Goal: Task Accomplishment & Management: Use online tool/utility

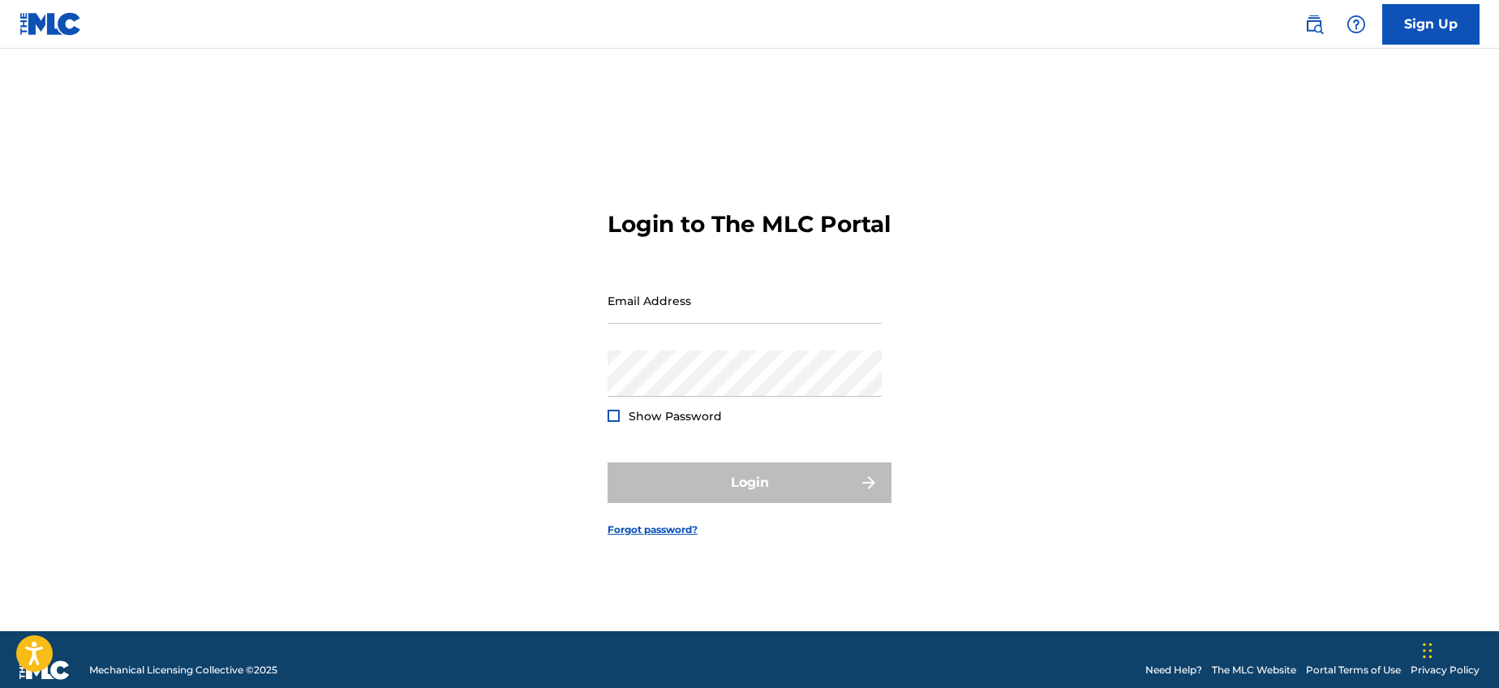
click at [729, 289] on form "Login to The MLC Portal Email Address Password Show Password Login Forgot passw…" at bounding box center [750, 360] width 284 height 542
click at [724, 311] on input "Email Address" at bounding box center [745, 300] width 274 height 46
type input "[PERSON_NAME][EMAIL_ADDRESS][DOMAIN_NAME]"
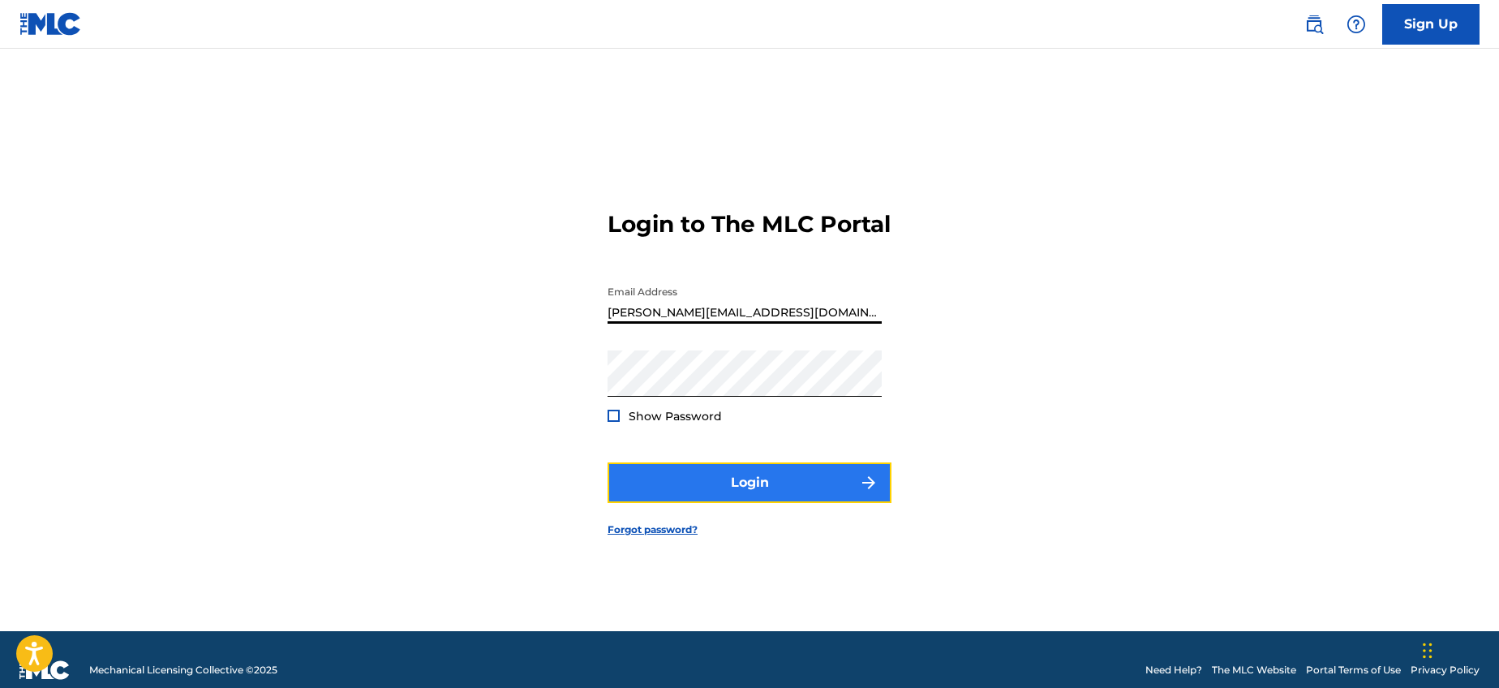
click at [770, 484] on button "Login" at bounding box center [750, 482] width 284 height 41
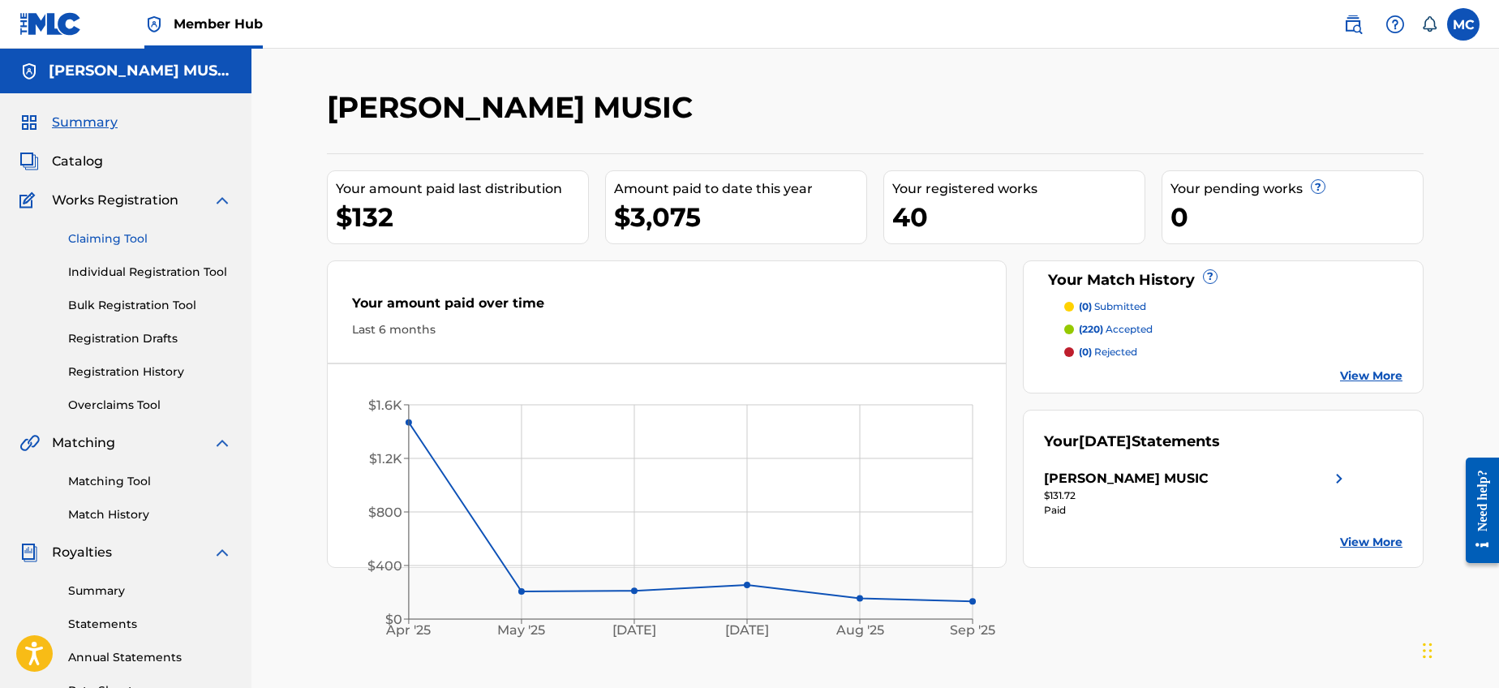
click at [129, 240] on link "Claiming Tool" at bounding box center [150, 238] width 164 height 17
click at [94, 164] on span "Catalog" at bounding box center [77, 161] width 51 height 19
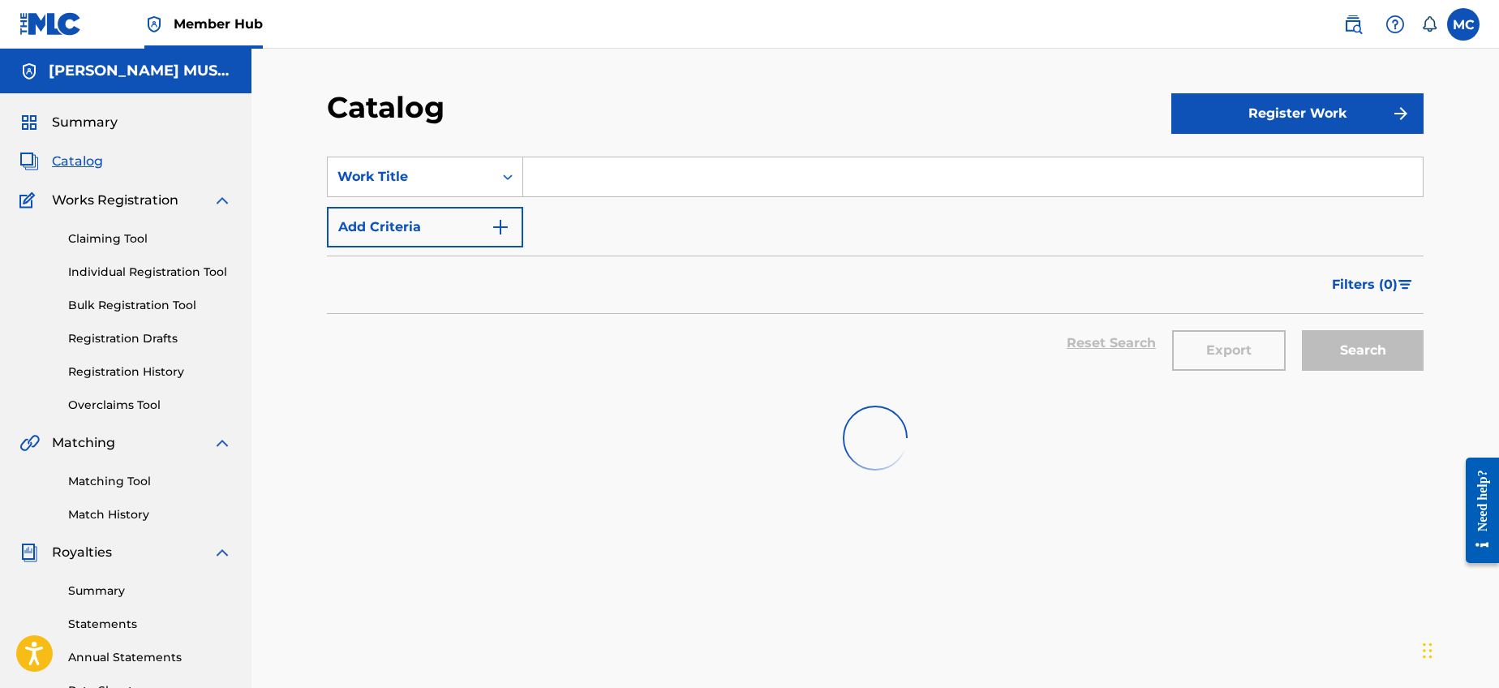
click at [595, 166] on input "Search Form" at bounding box center [973, 176] width 900 height 39
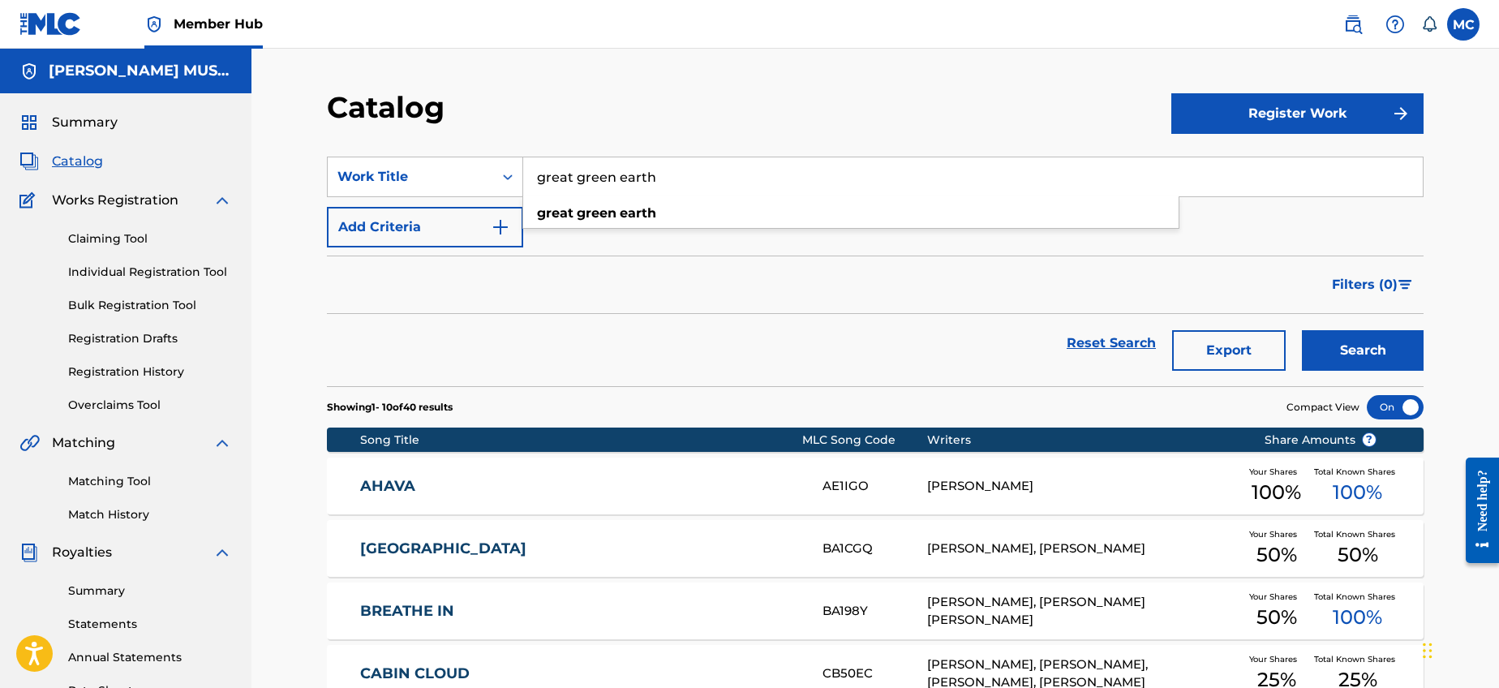
type input "great green earth"
click at [1302, 330] on button "Search" at bounding box center [1363, 350] width 122 height 41
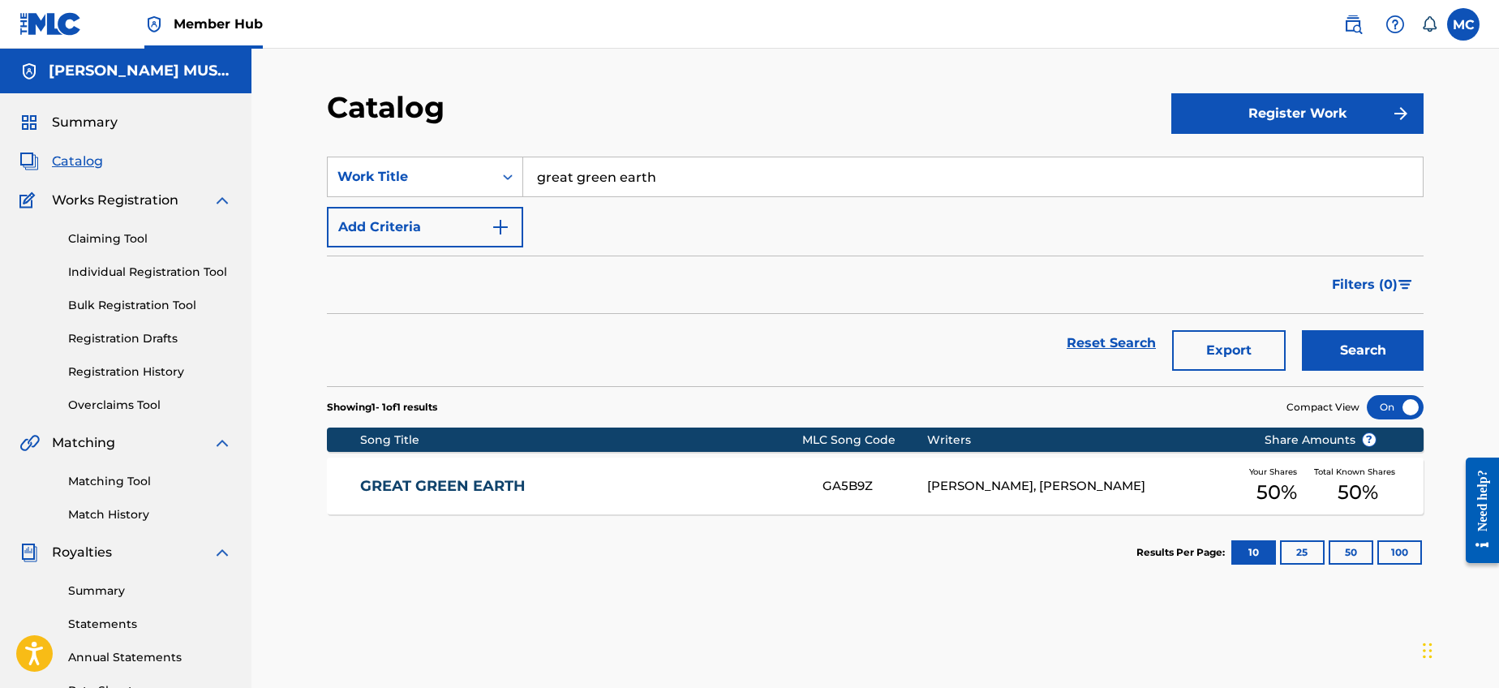
click at [473, 470] on div "GREAT GREEN EARTH GA5B9Z CARLOS CATALA BANULS, MICHAEL CASEY Your Shares 50 % T…" at bounding box center [875, 486] width 1097 height 57
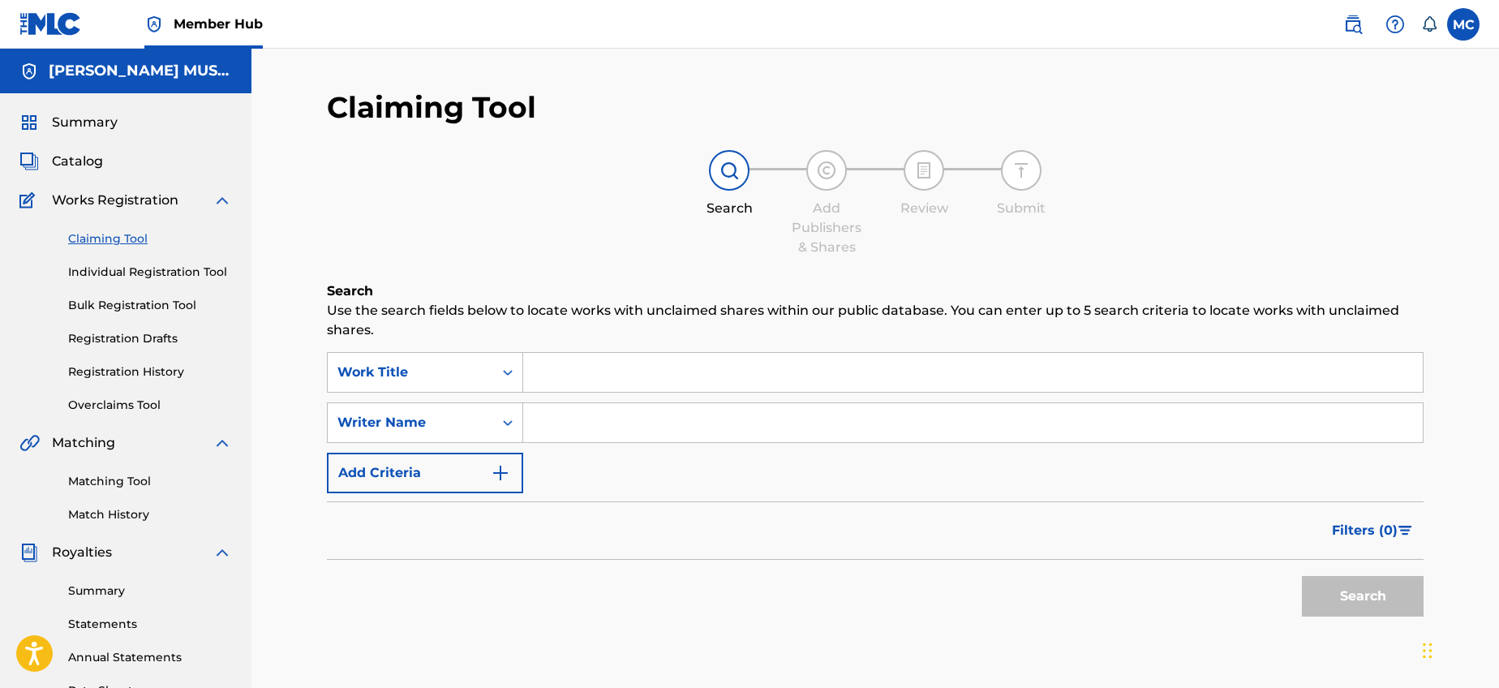
click at [636, 372] on input "Search Form" at bounding box center [973, 372] width 900 height 39
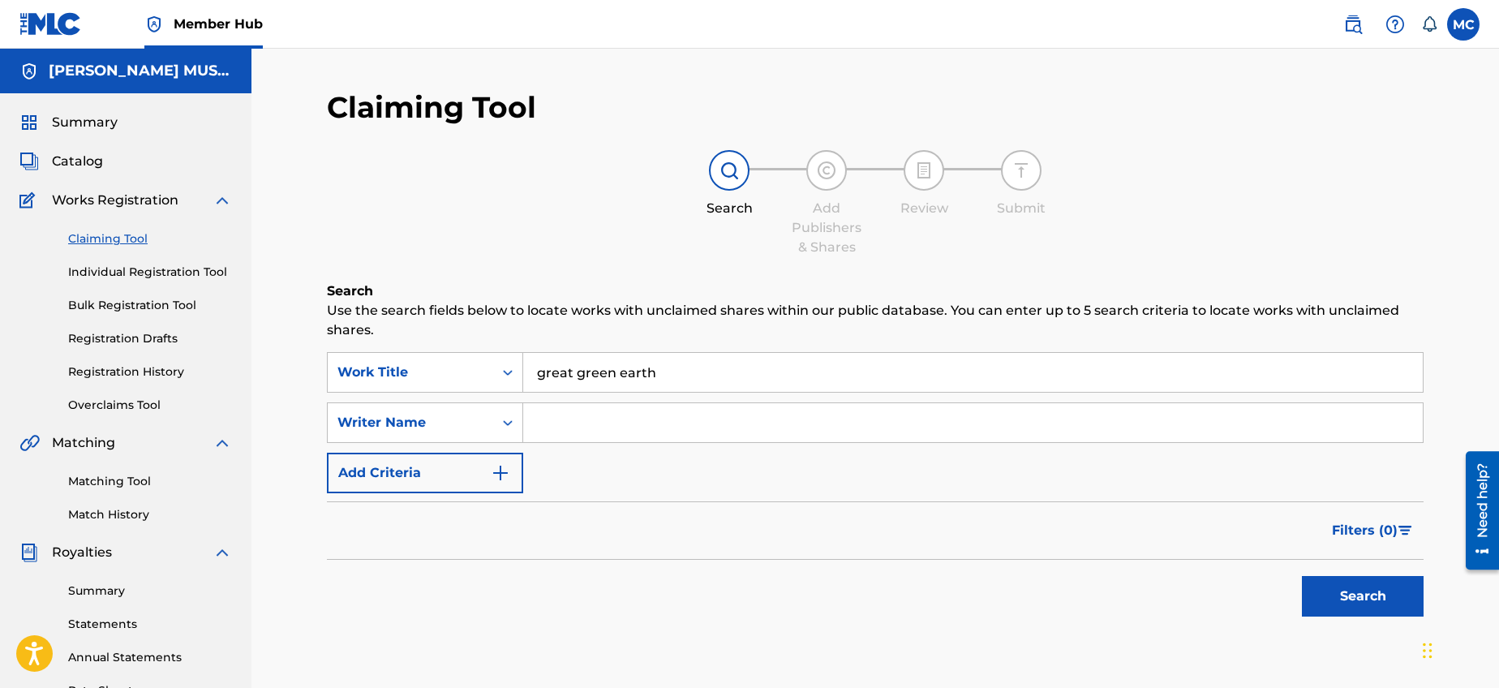
type input "great green earth"
click at [1302, 576] on button "Search" at bounding box center [1363, 596] width 122 height 41
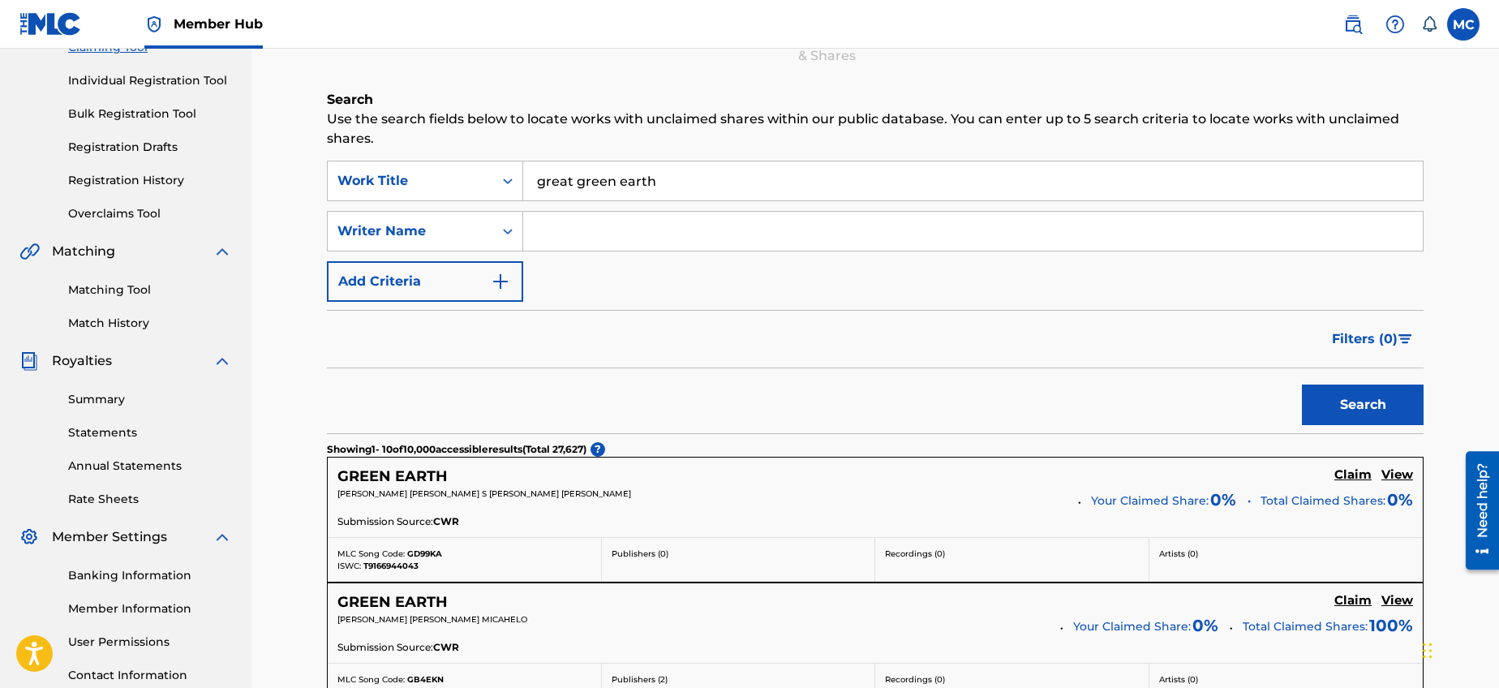
scroll to position [276, 0]
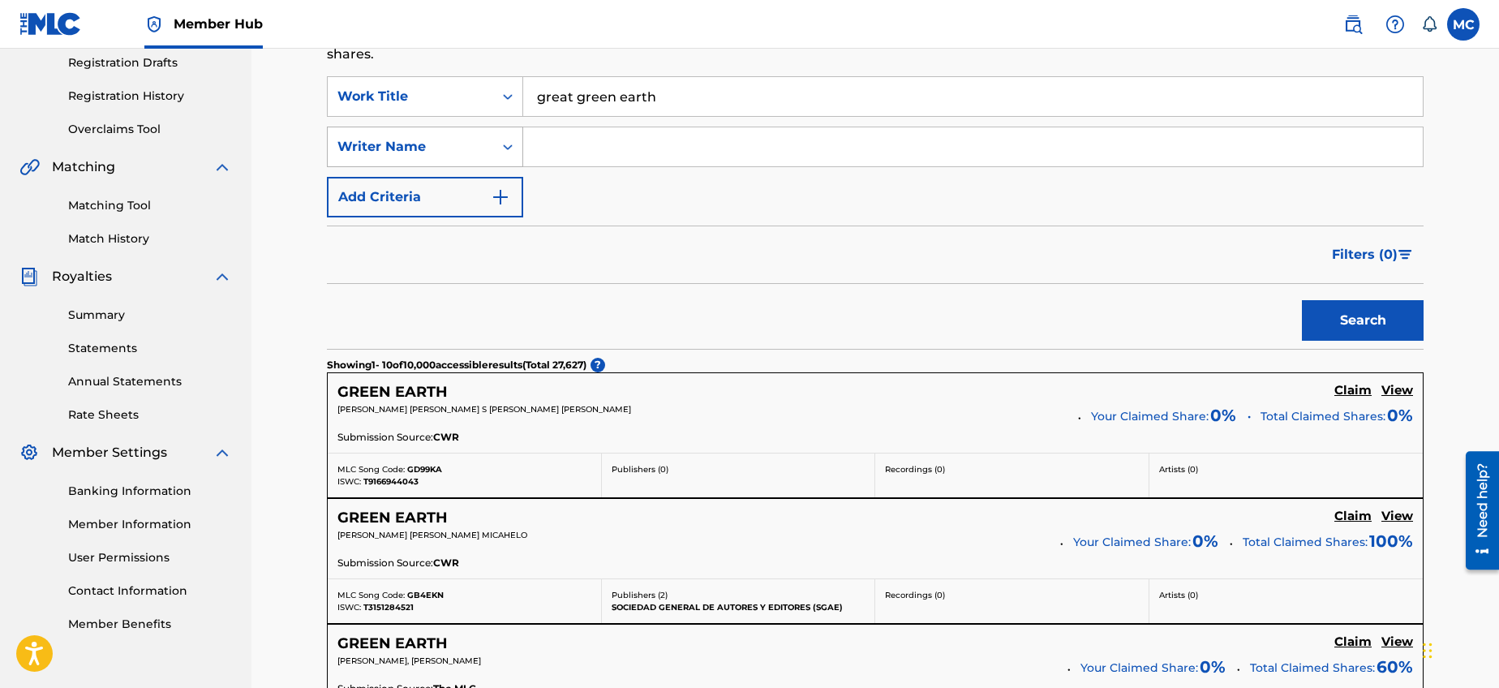
click at [490, 151] on div "Writer Name" at bounding box center [410, 146] width 165 height 31
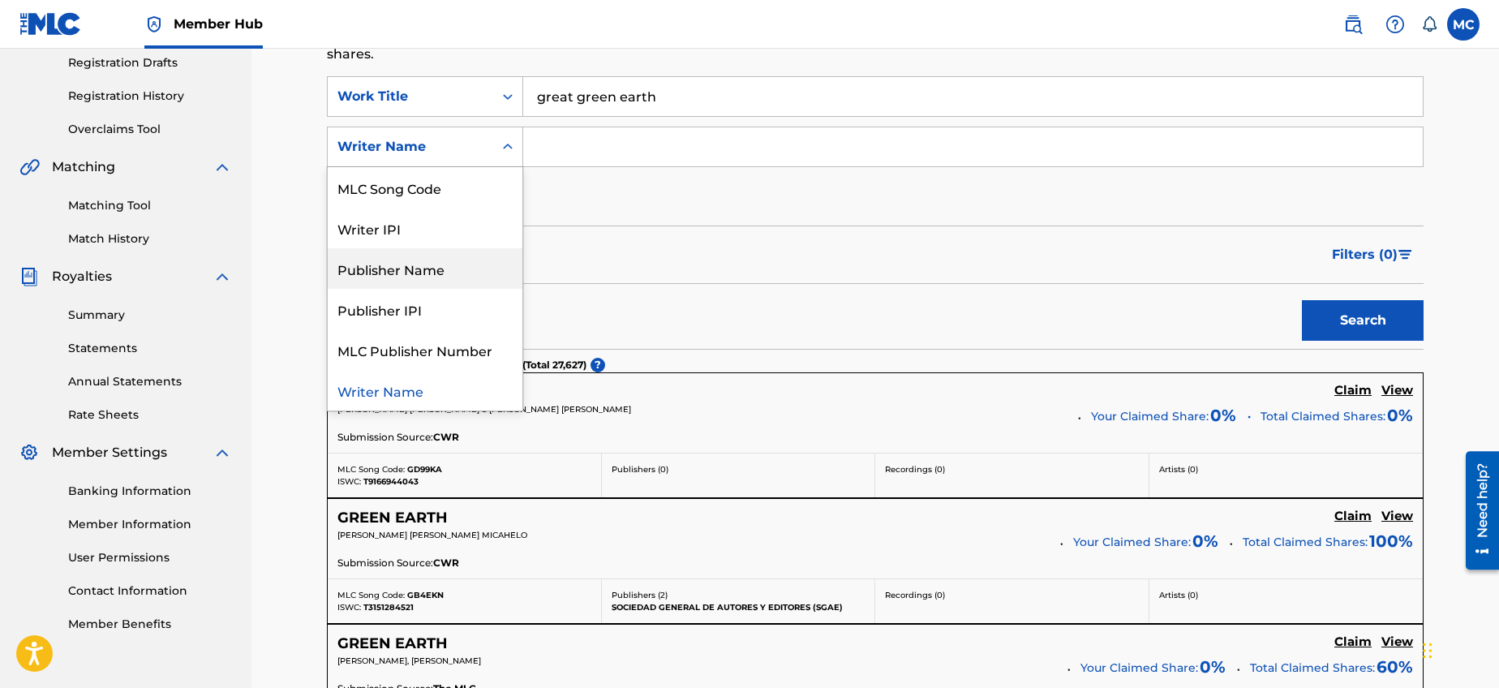
scroll to position [0, 0]
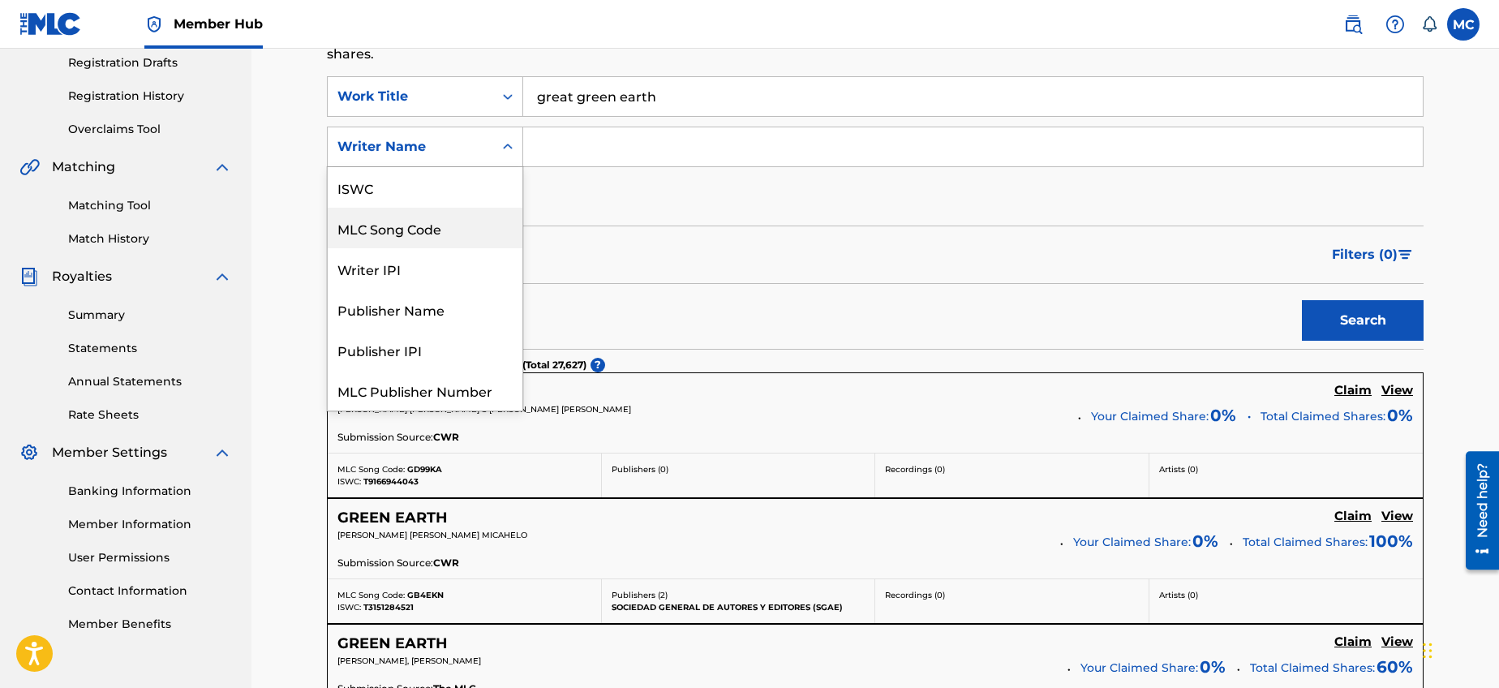
click at [591, 213] on div "SearchWithCriteria034f48ea-1a14-4424-9131-9e2dffa49bdb Work Title great green e…" at bounding box center [875, 146] width 1097 height 141
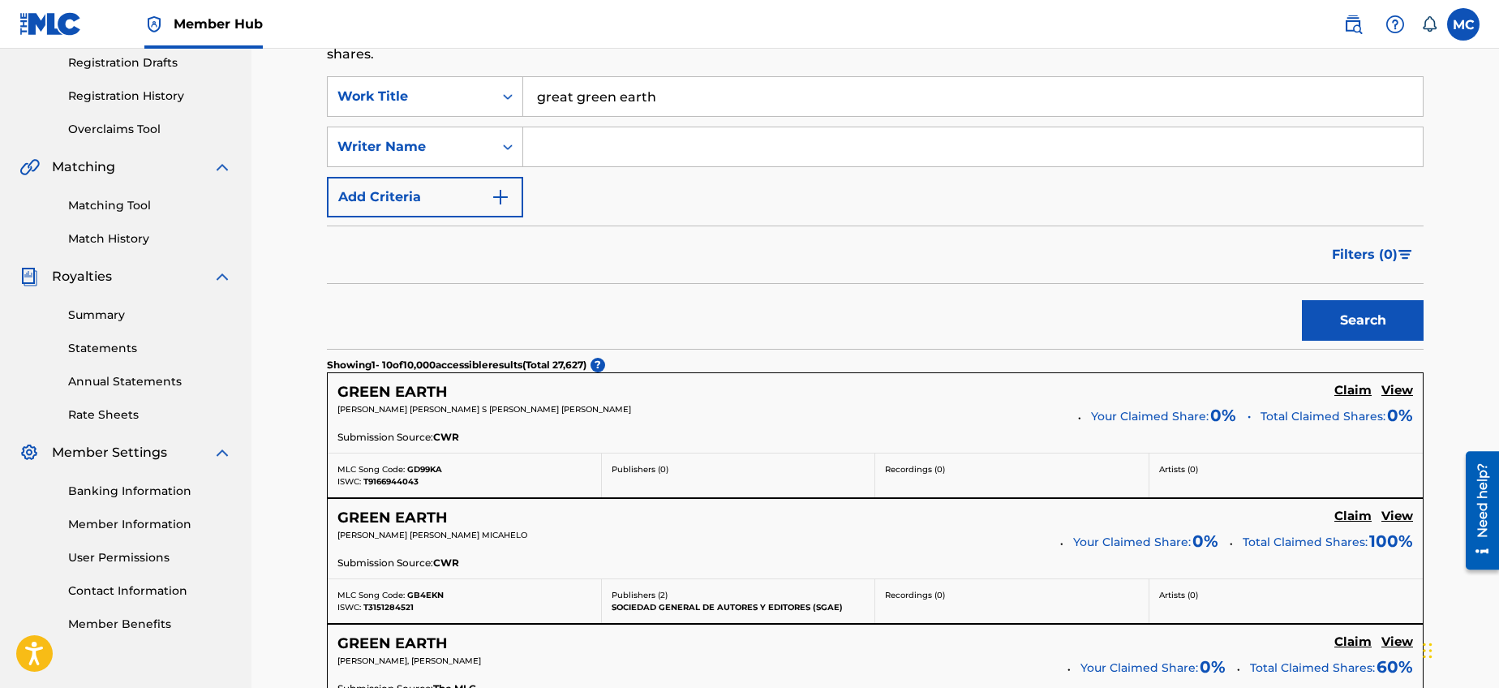
click at [590, 155] on input "Search Form" at bounding box center [973, 146] width 900 height 39
click at [1302, 300] on button "Search" at bounding box center [1363, 320] width 122 height 41
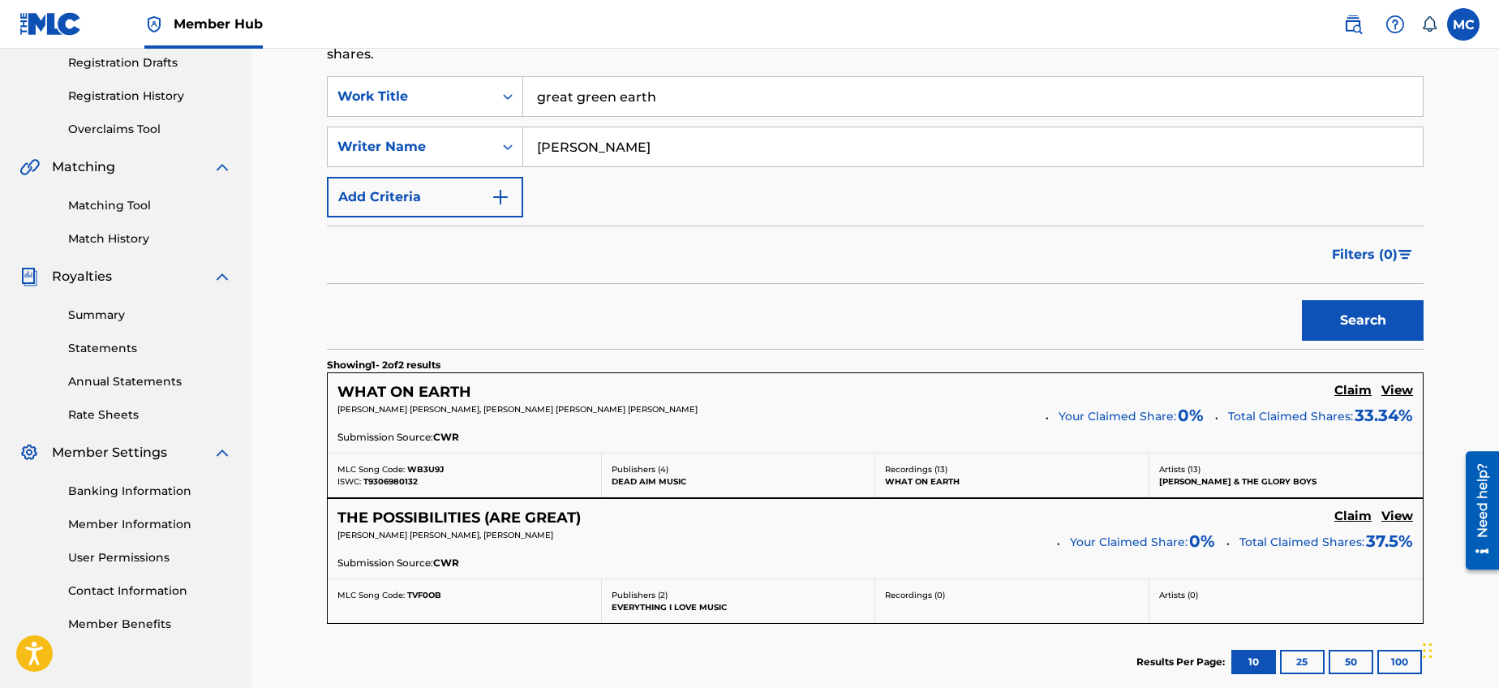
scroll to position [266, 0]
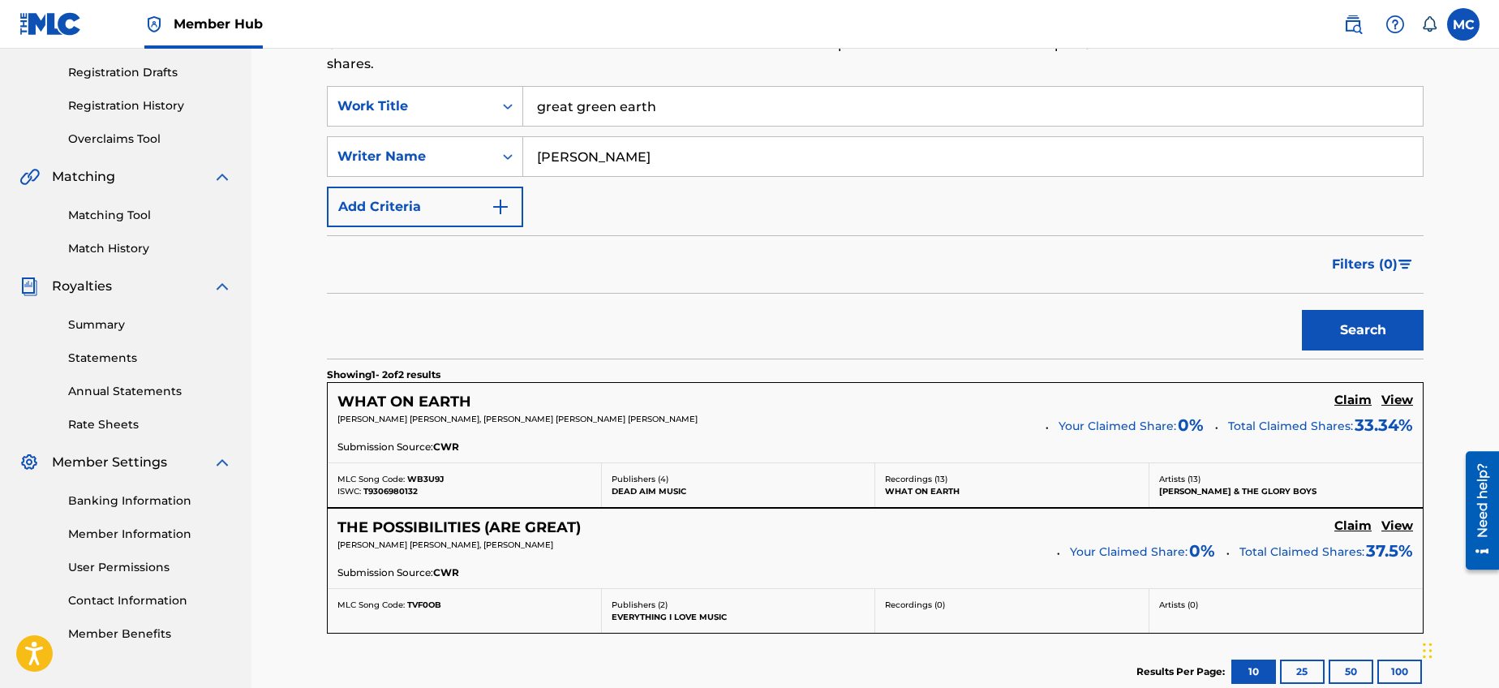
click at [616, 165] on input "[PERSON_NAME]" at bounding box center [973, 156] width 900 height 39
click at [1302, 310] on button "Search" at bounding box center [1363, 330] width 122 height 41
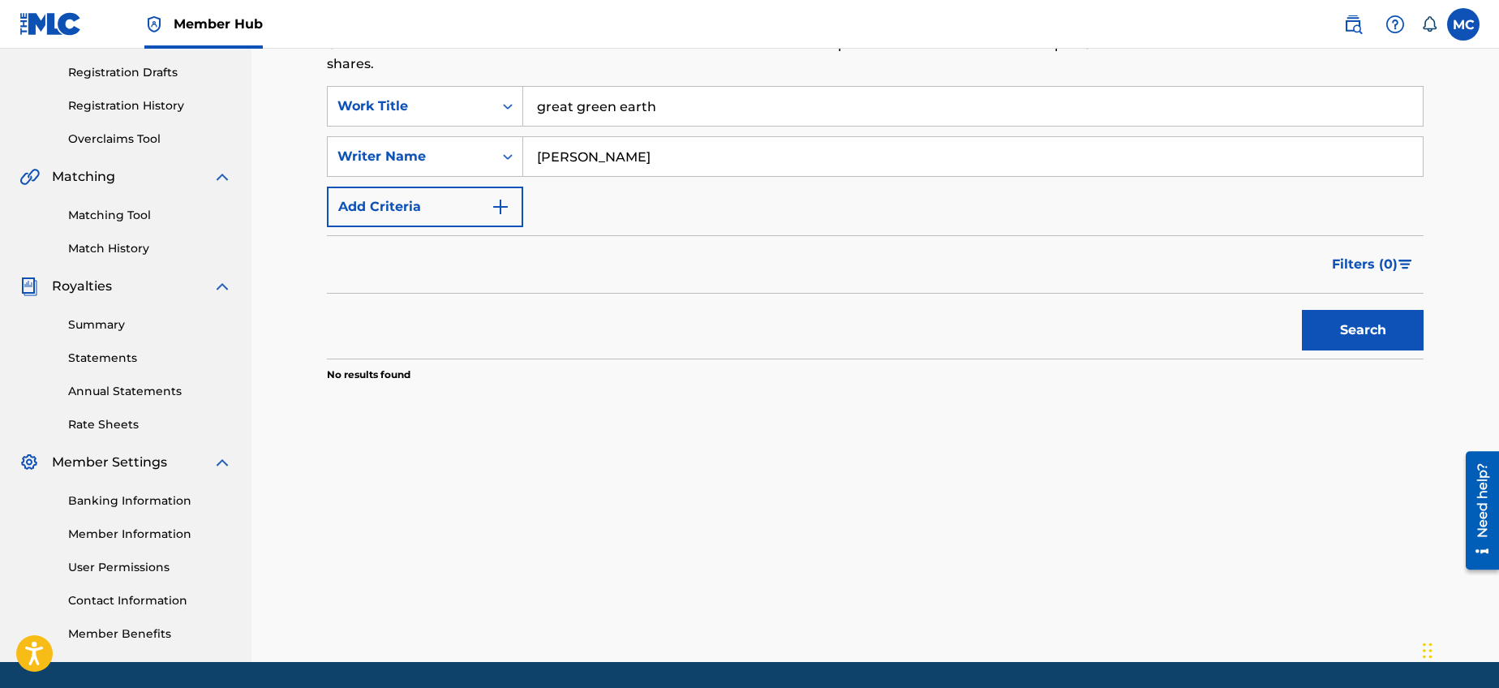
drag, startPoint x: 616, startPoint y: 156, endPoint x: 775, endPoint y: 166, distance: 158.5
click at [745, 165] on input "[PERSON_NAME]" at bounding box center [973, 156] width 900 height 39
click at [1302, 310] on button "Search" at bounding box center [1363, 330] width 122 height 41
drag, startPoint x: 582, startPoint y: 156, endPoint x: 742, endPoint y: 158, distance: 160.6
click at [723, 157] on input "[PERSON_NAME]" at bounding box center [973, 156] width 900 height 39
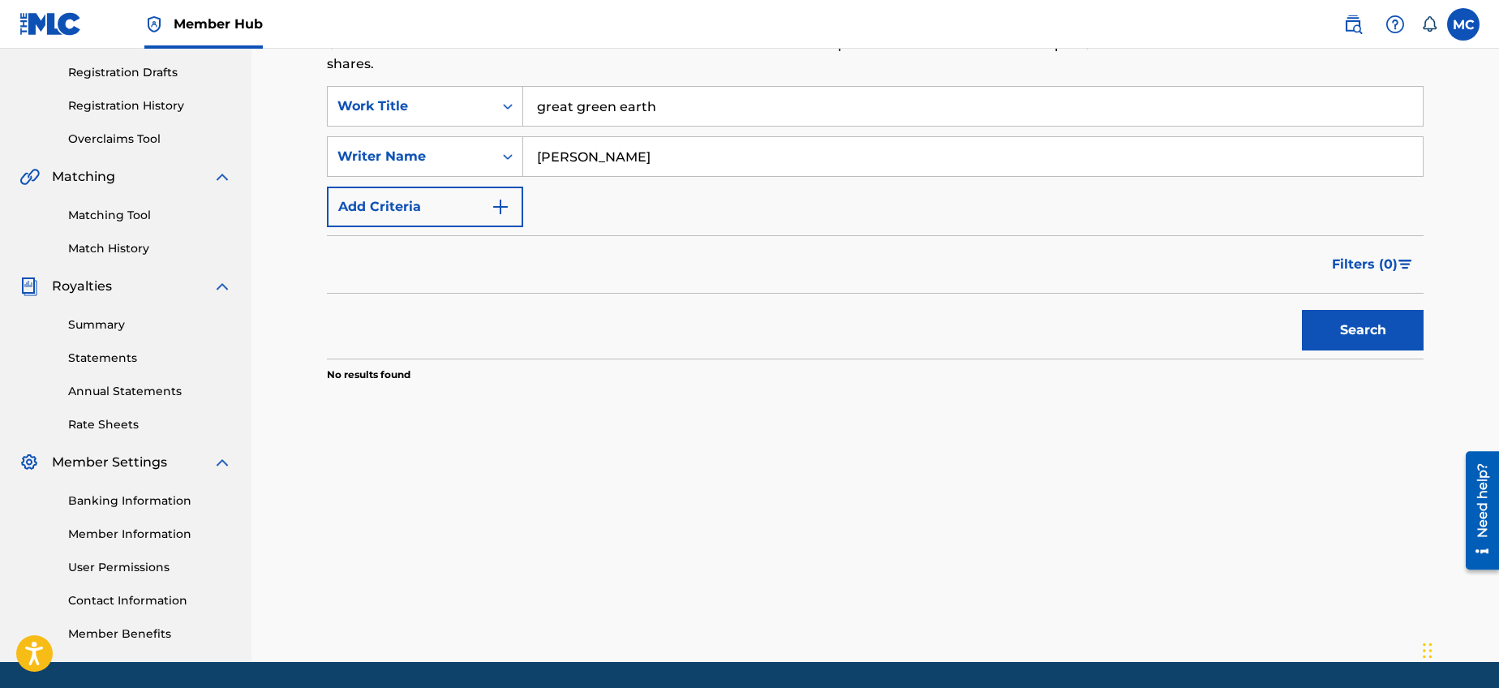
type input "[PERSON_NAME]"
click at [1302, 310] on button "Search" at bounding box center [1363, 330] width 122 height 41
